Goal: Task Accomplishment & Management: Manage account settings

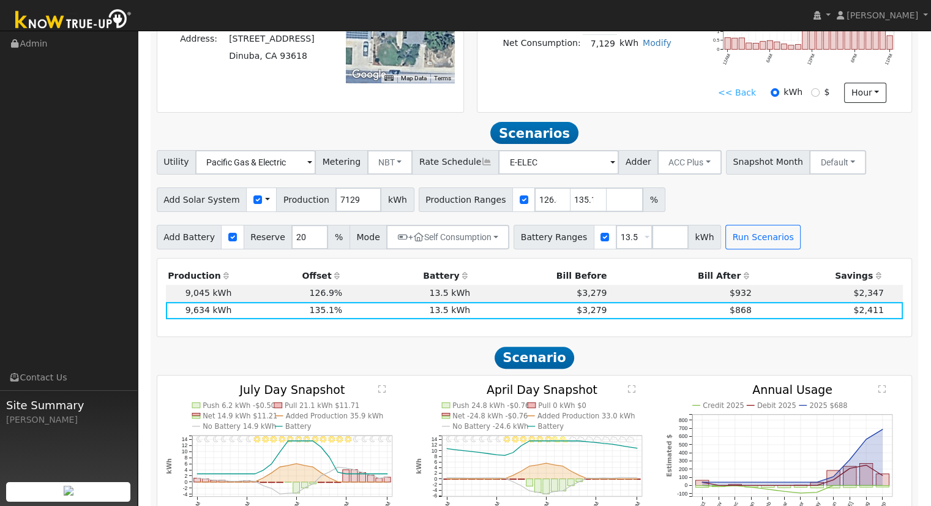
scroll to position [350, 0]
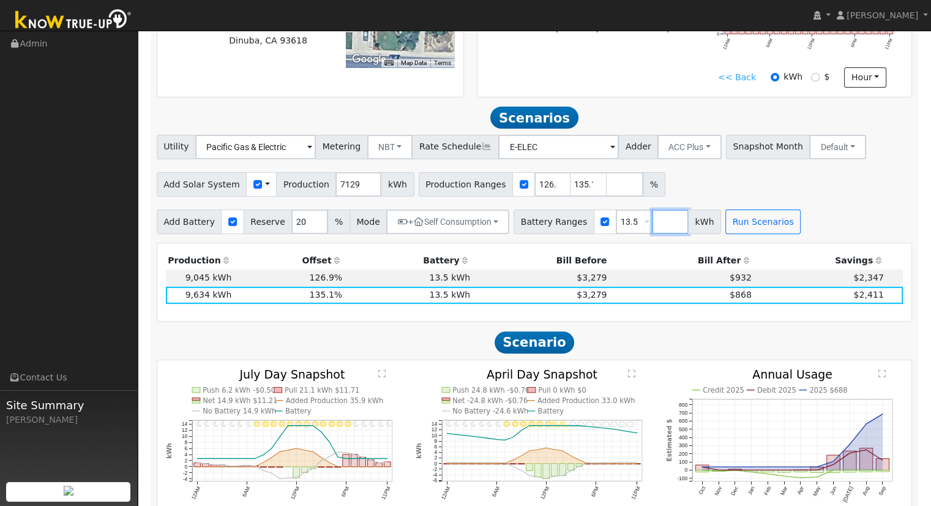
click at [652, 228] on input "number" at bounding box center [670, 221] width 37 height 24
type input "0"
type input "13.5"
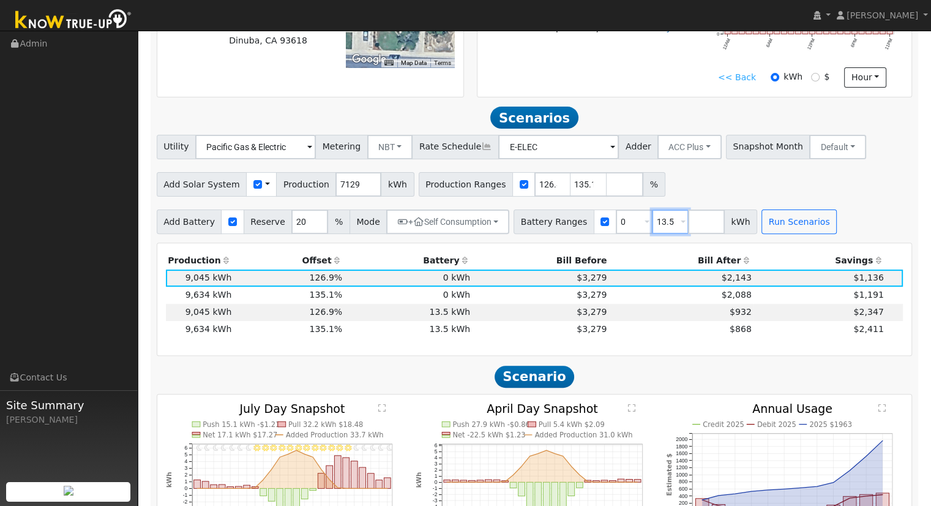
scroll to position [423, 0]
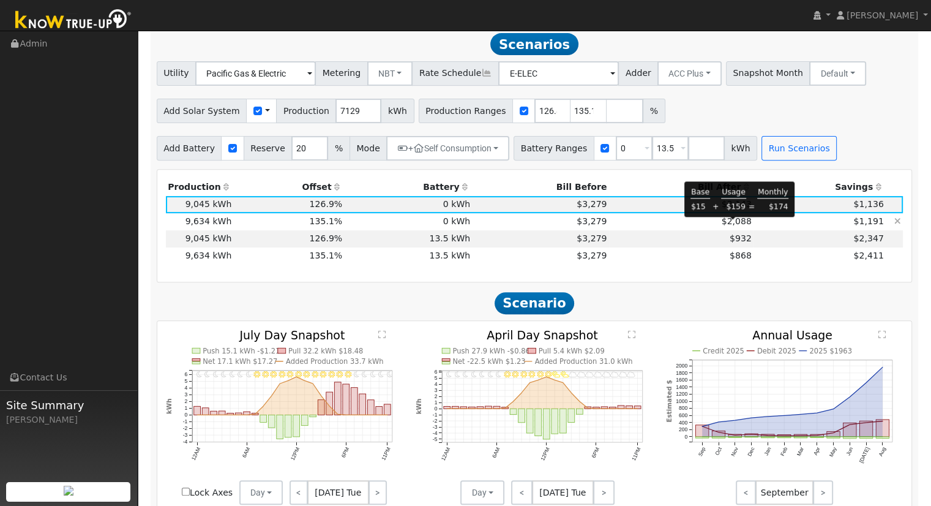
click at [738, 225] on span "$2,088" at bounding box center [737, 221] width 30 height 10
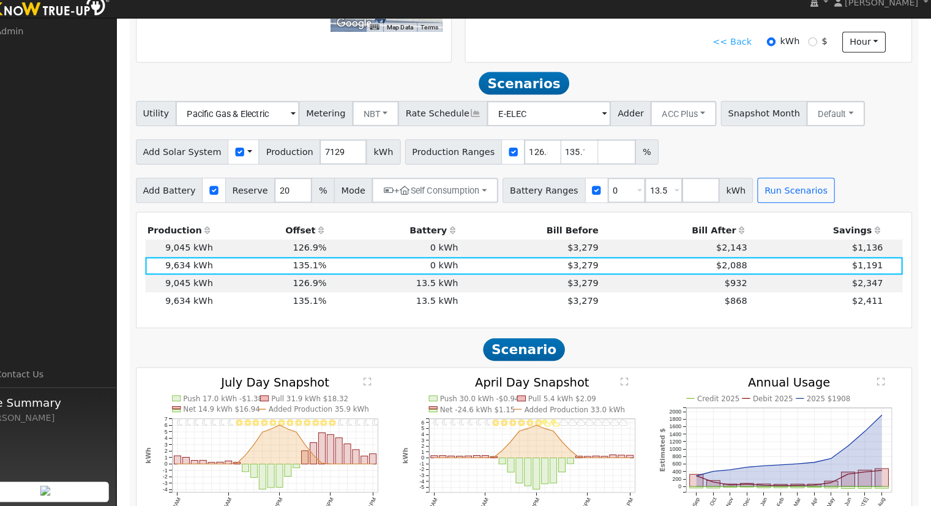
scroll to position [373, 0]
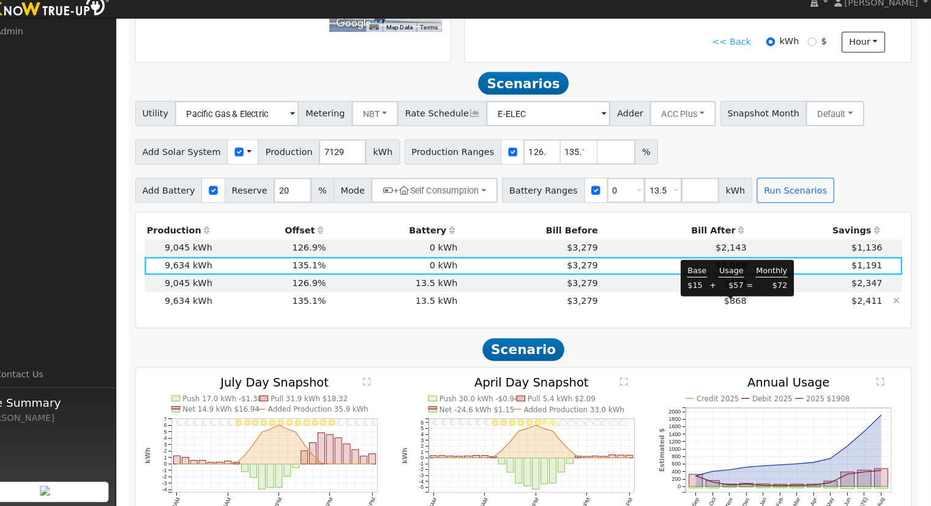
click at [735, 310] on span "$868" at bounding box center [740, 305] width 22 height 10
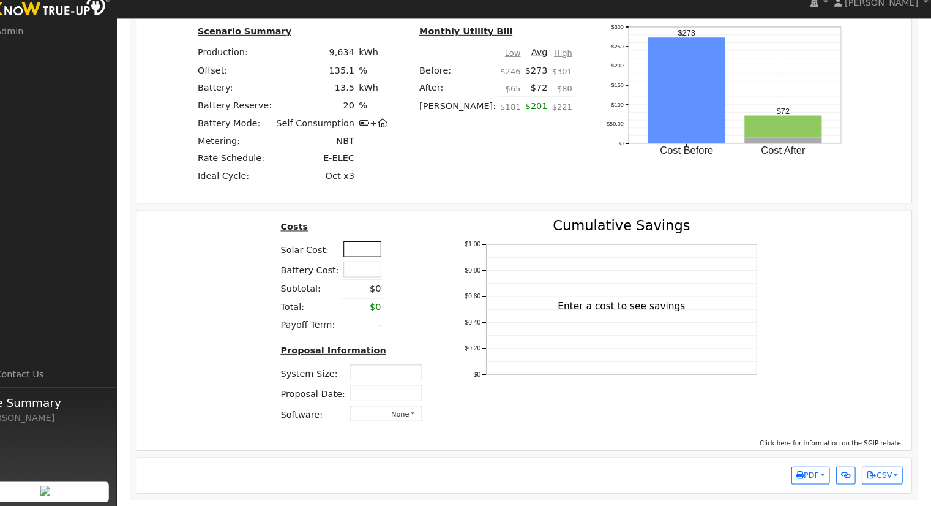
click at [382, 253] on input "text" at bounding box center [377, 255] width 37 height 15
type input "$35,750"
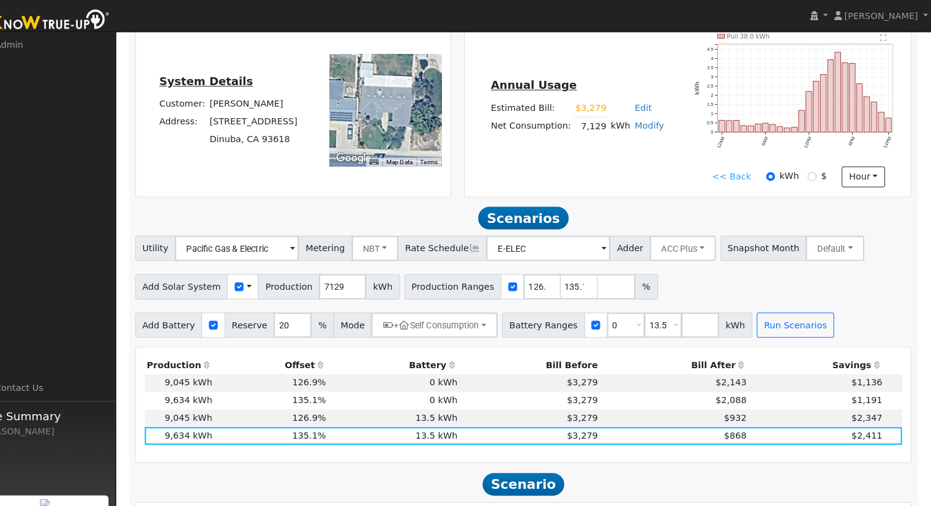
scroll to position [0, 0]
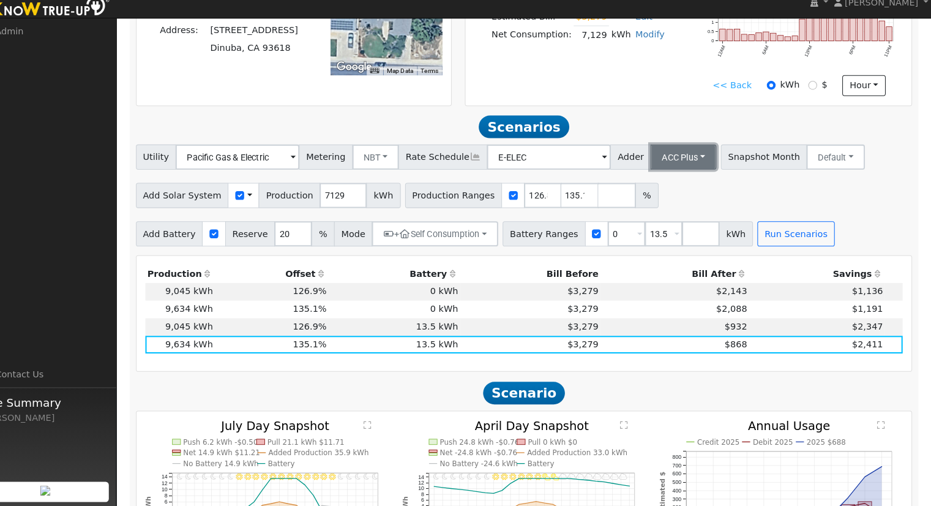
click at [679, 173] on button "ACC Plus" at bounding box center [689, 166] width 64 height 24
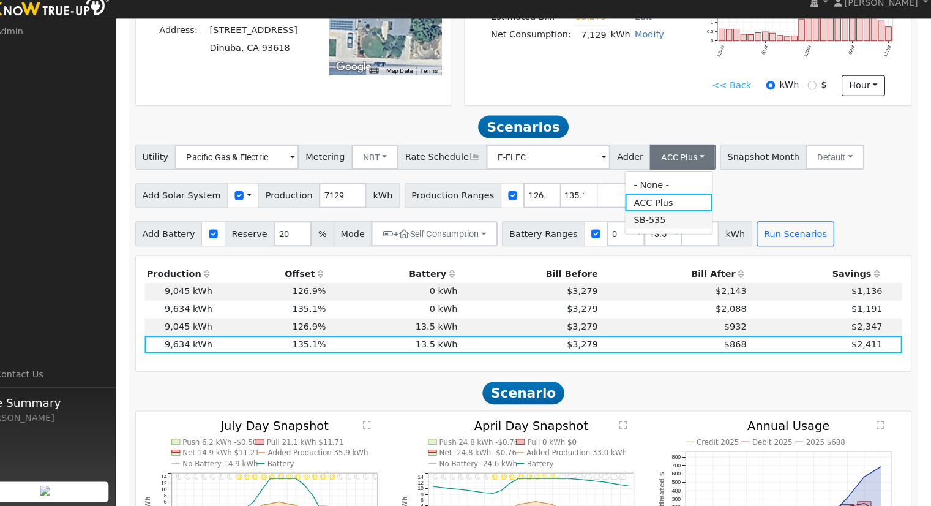
click at [673, 233] on link "SB-535" at bounding box center [675, 226] width 85 height 17
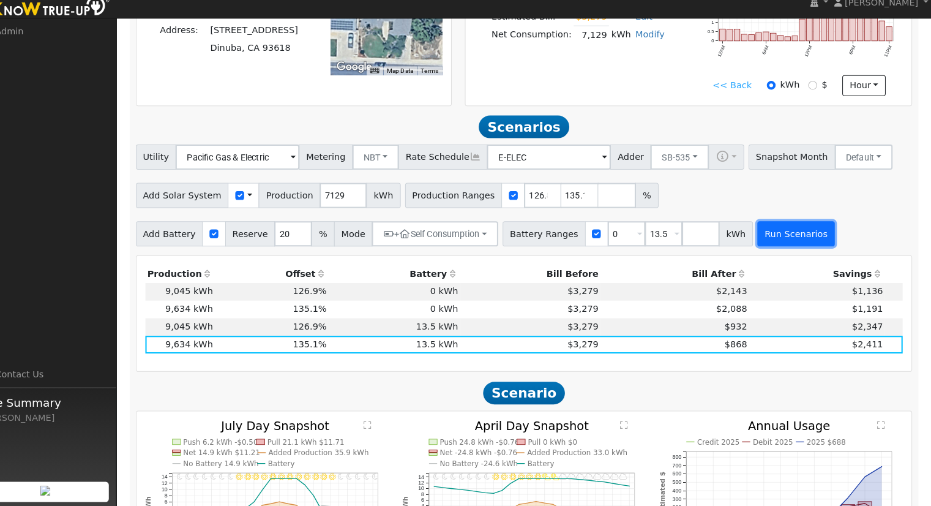
click at [761, 241] on button "Run Scenarios" at bounding box center [798, 240] width 75 height 24
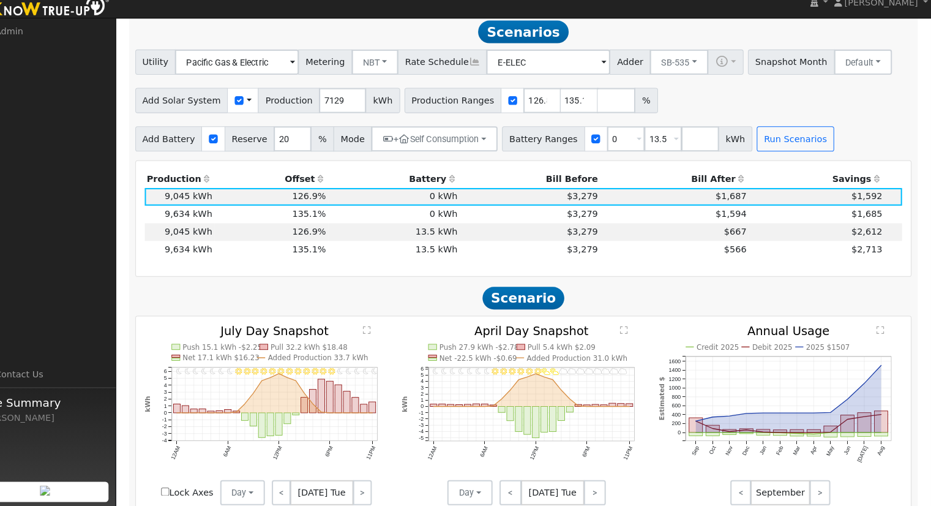
scroll to position [423, 0]
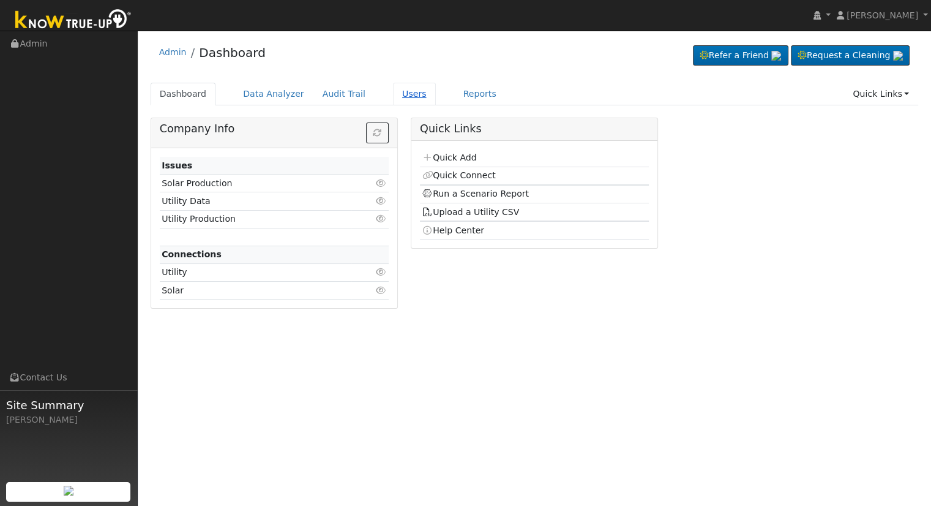
click at [393, 89] on link "Users" at bounding box center [414, 94] width 43 height 23
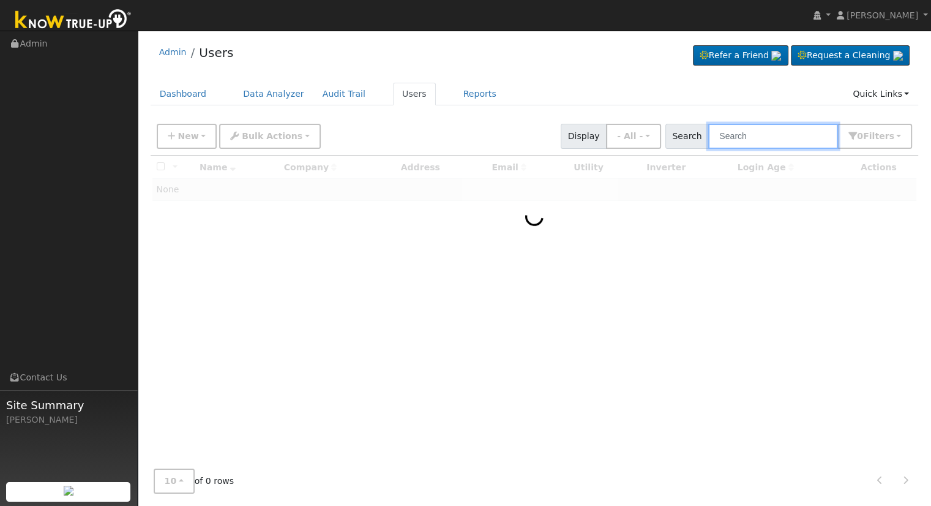
click at [748, 142] on input "text" at bounding box center [773, 136] width 130 height 25
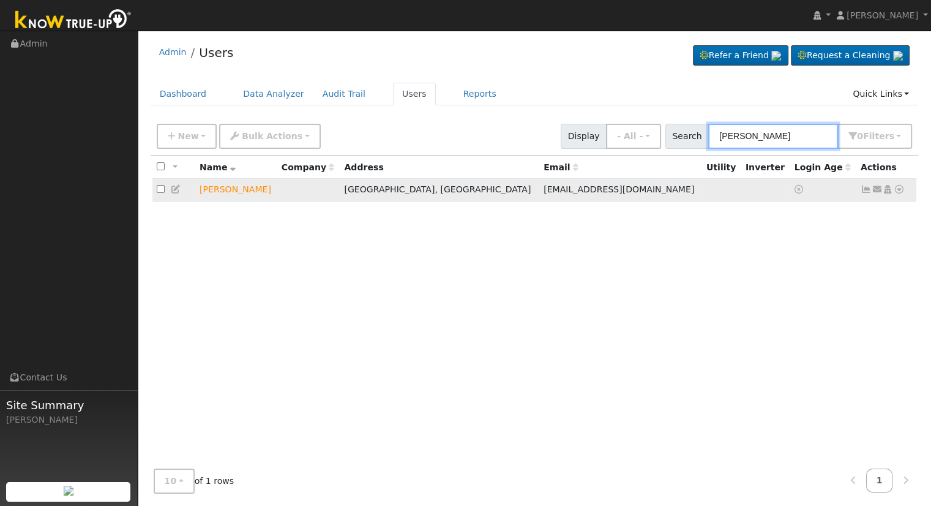
type input "[PERSON_NAME]"
click at [901, 191] on icon at bounding box center [899, 189] width 11 height 9
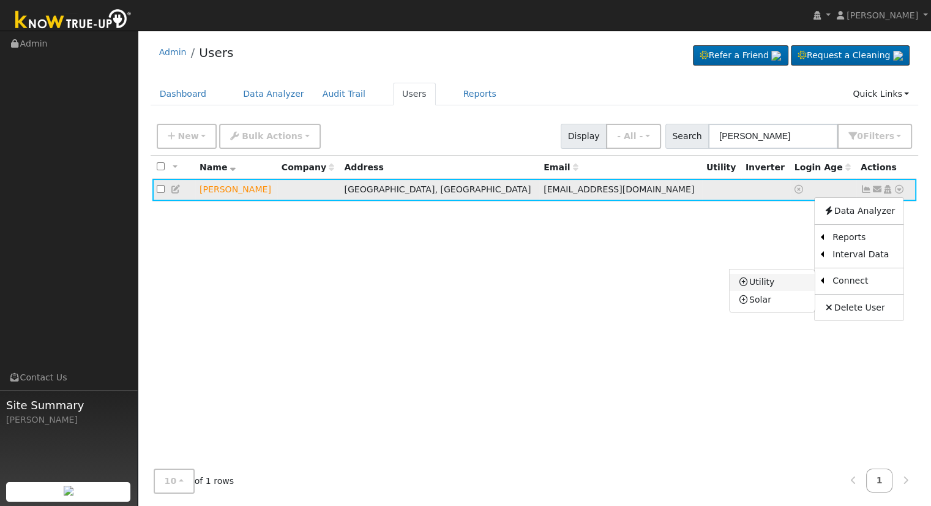
click at [782, 287] on link "Utility" at bounding box center [771, 282] width 85 height 17
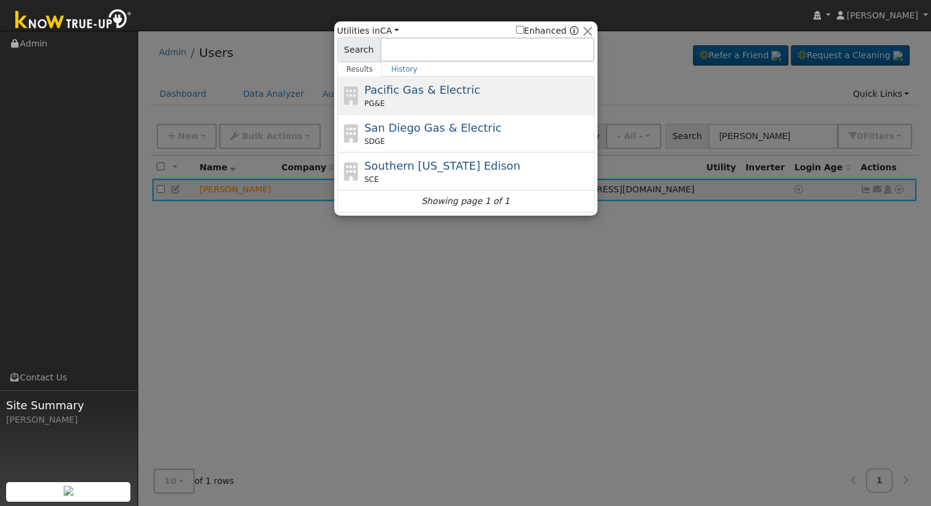
click at [431, 84] on span "Pacific Gas & Electric" at bounding box center [422, 89] width 116 height 13
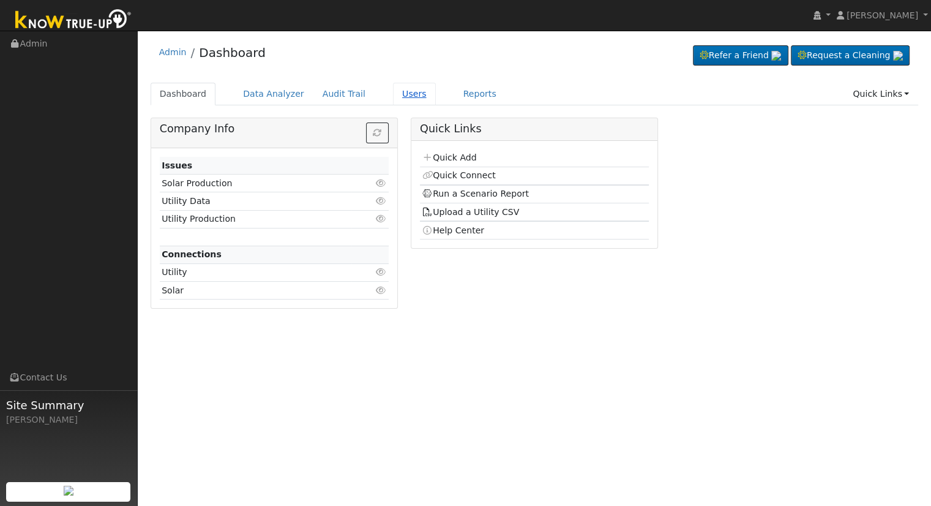
click at [398, 97] on link "Users" at bounding box center [414, 94] width 43 height 23
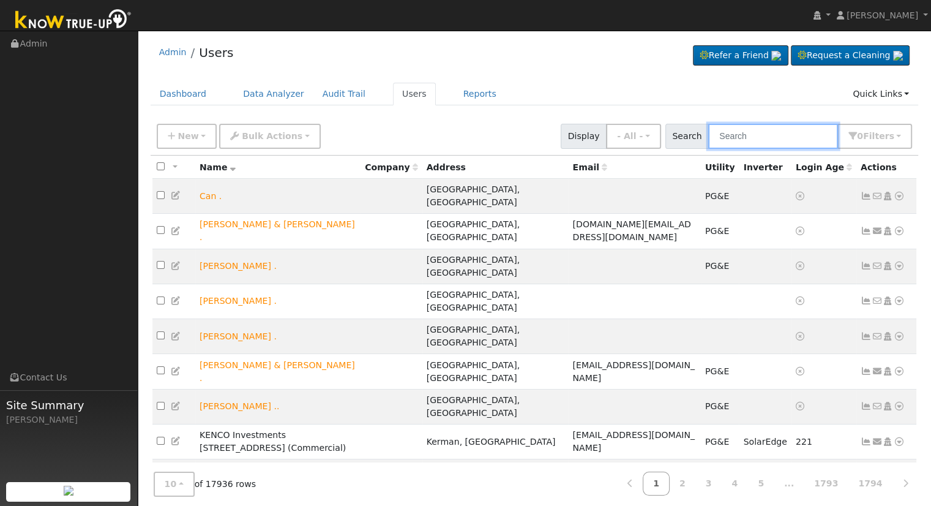
click at [818, 127] on input "text" at bounding box center [773, 136] width 130 height 25
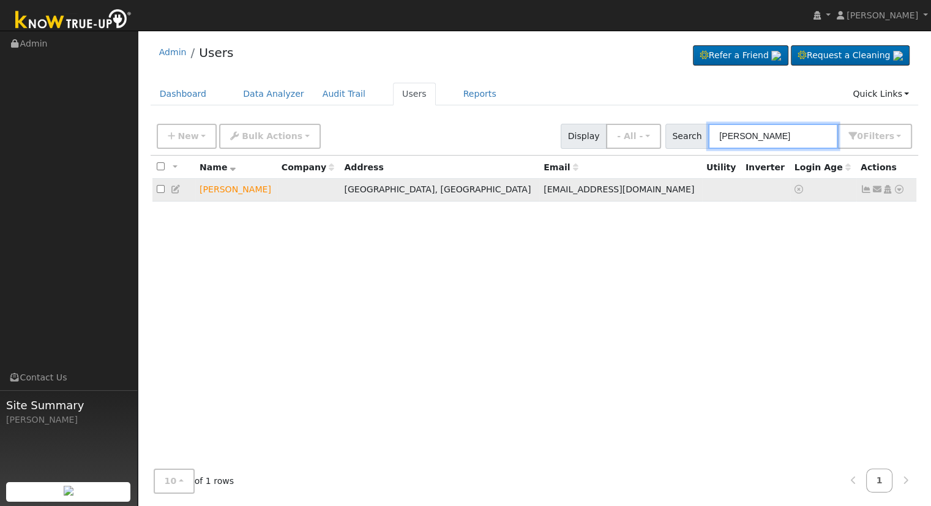
type input "marcel sal"
click at [900, 187] on icon at bounding box center [899, 189] width 11 height 9
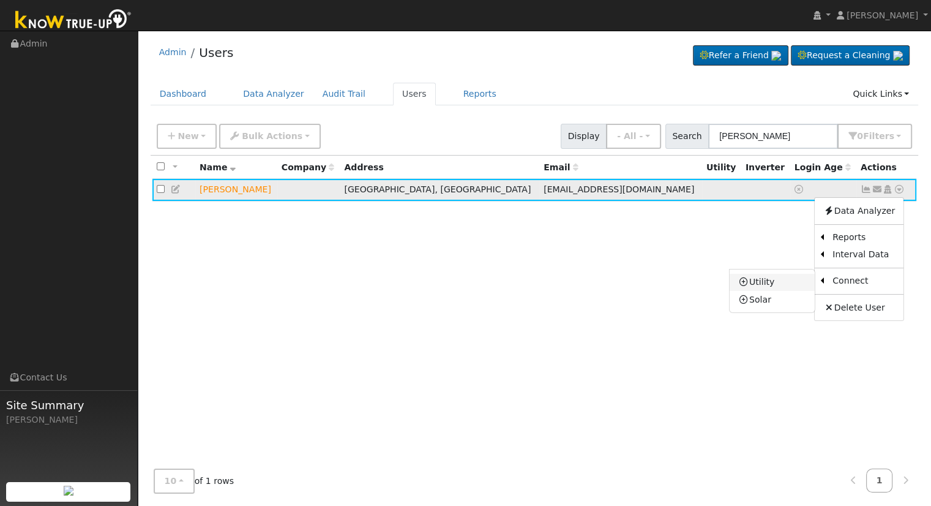
click at [777, 285] on link "Utility" at bounding box center [771, 282] width 85 height 17
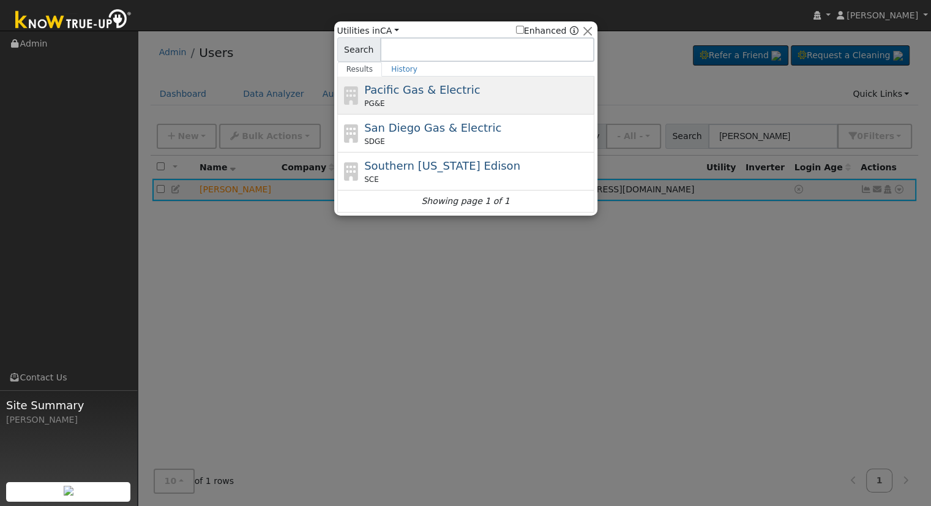
click at [446, 88] on span "Pacific Gas & Electric" at bounding box center [422, 89] width 116 height 13
